Goal: Obtain resource: Download file/media

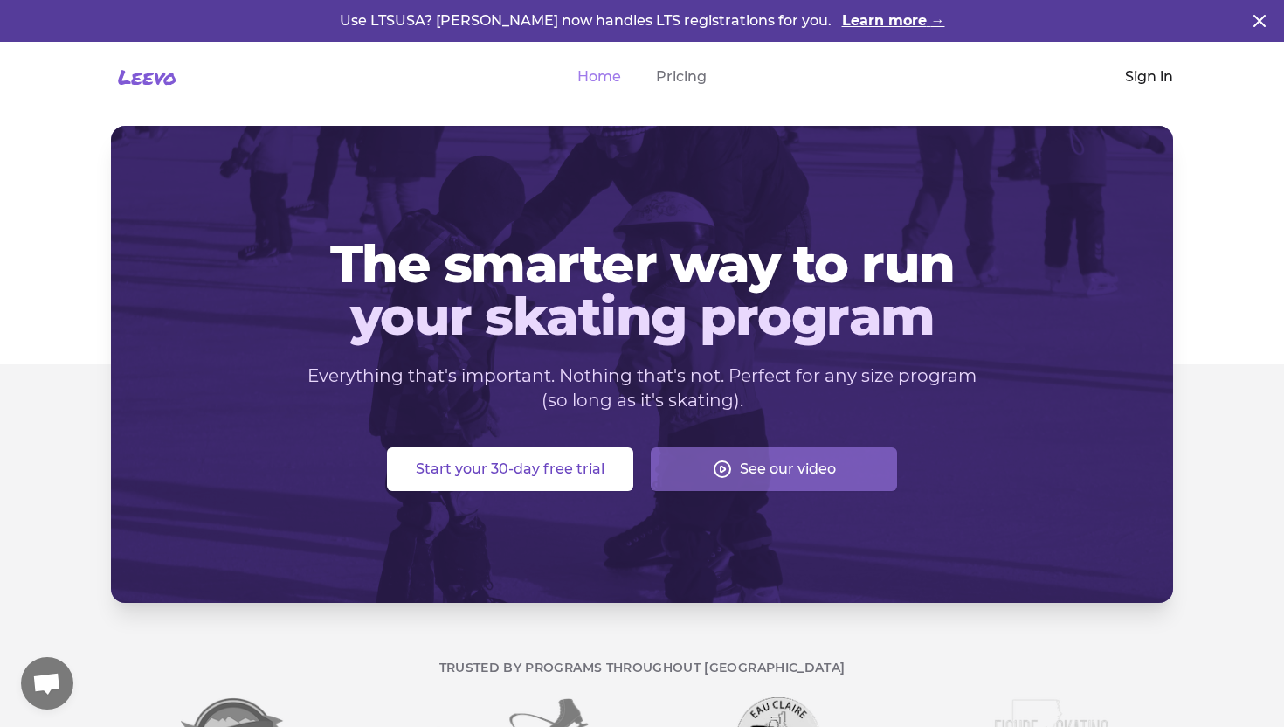
click at [1135, 79] on link "Sign in" at bounding box center [1149, 76] width 48 height 21
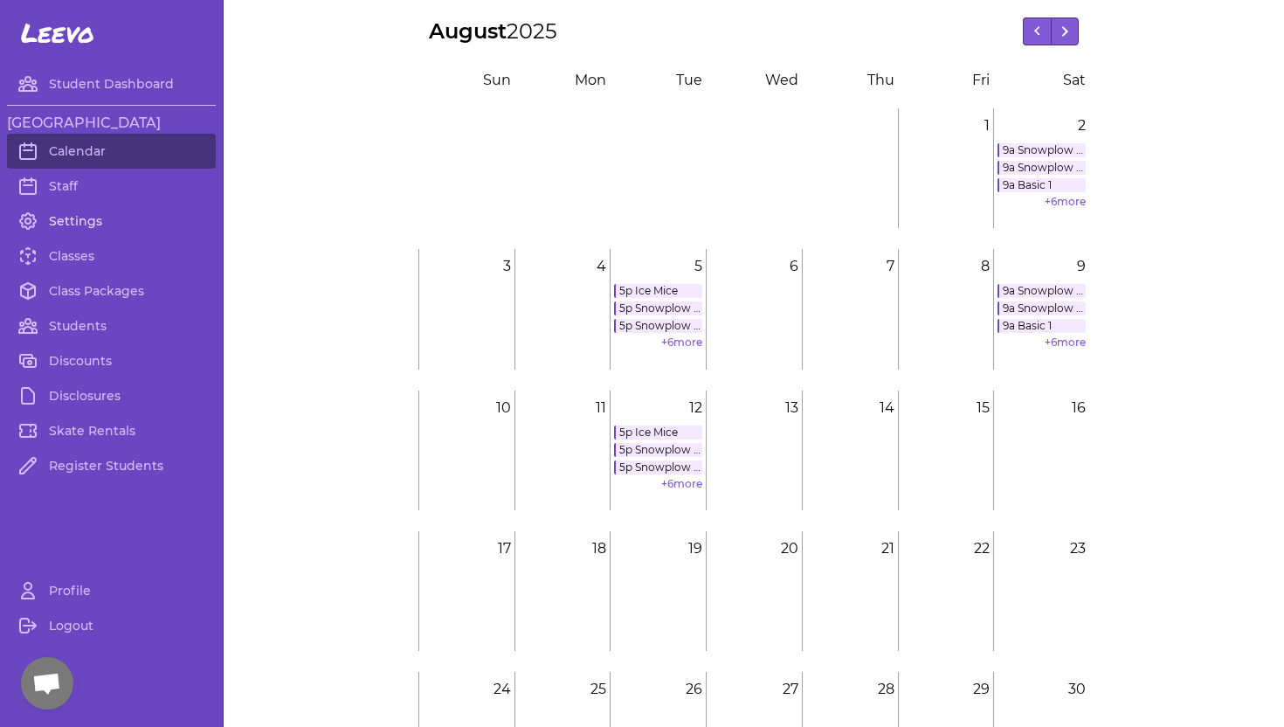
click at [79, 219] on link "Settings" at bounding box center [111, 220] width 209 height 35
select select "ID"
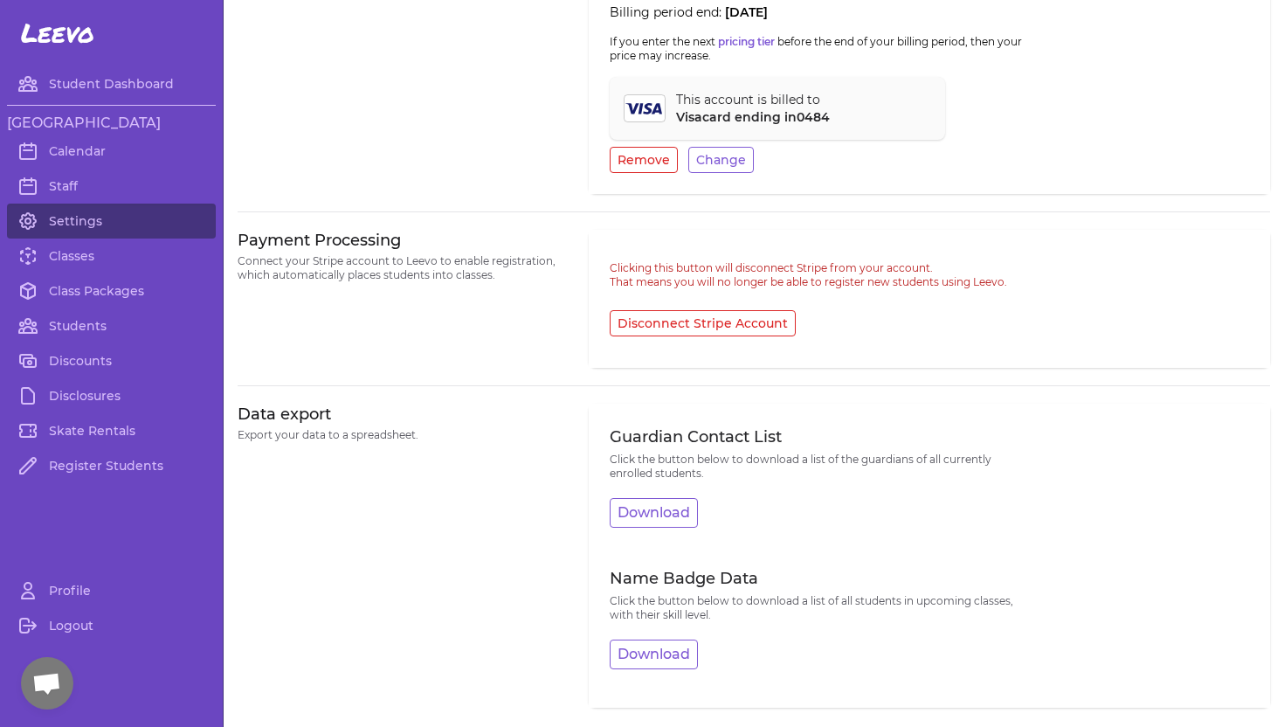
scroll to position [775, 0]
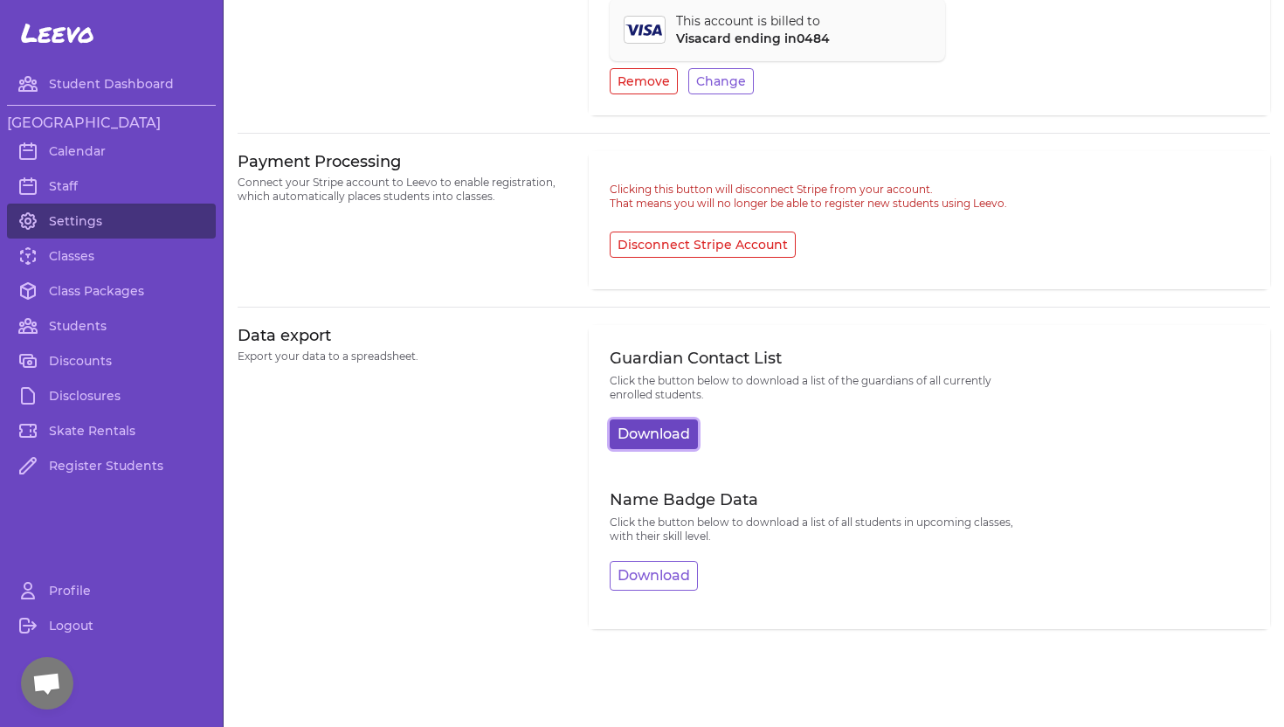
click at [651, 434] on button "Download" at bounding box center [654, 434] width 88 height 30
click at [650, 580] on button "Download" at bounding box center [654, 576] width 88 height 30
